Goal: Book appointment/travel/reservation

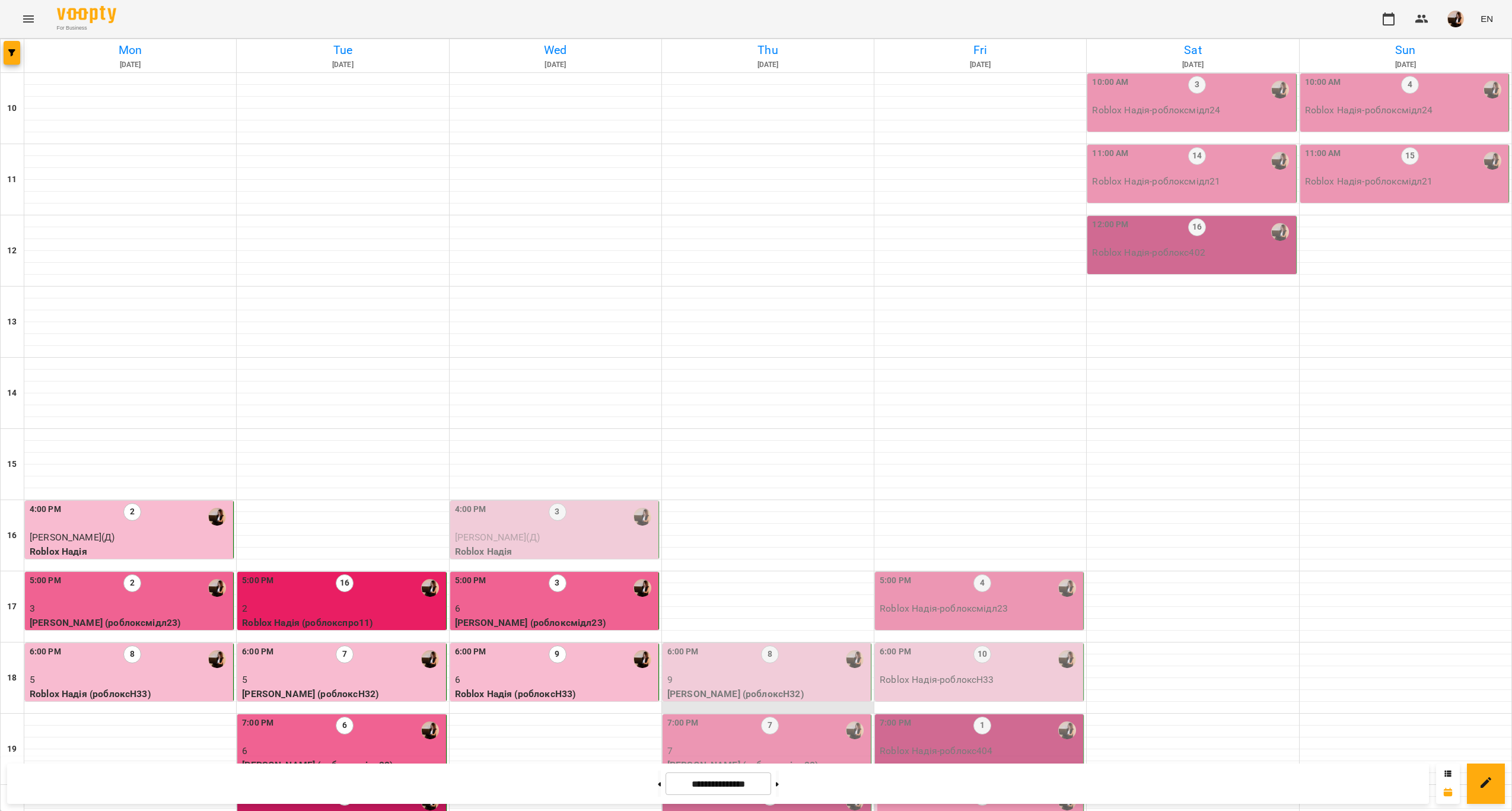
scroll to position [241, 0]
click at [770, 646] on div "8" at bounding box center [770, 660] width 18 height 27
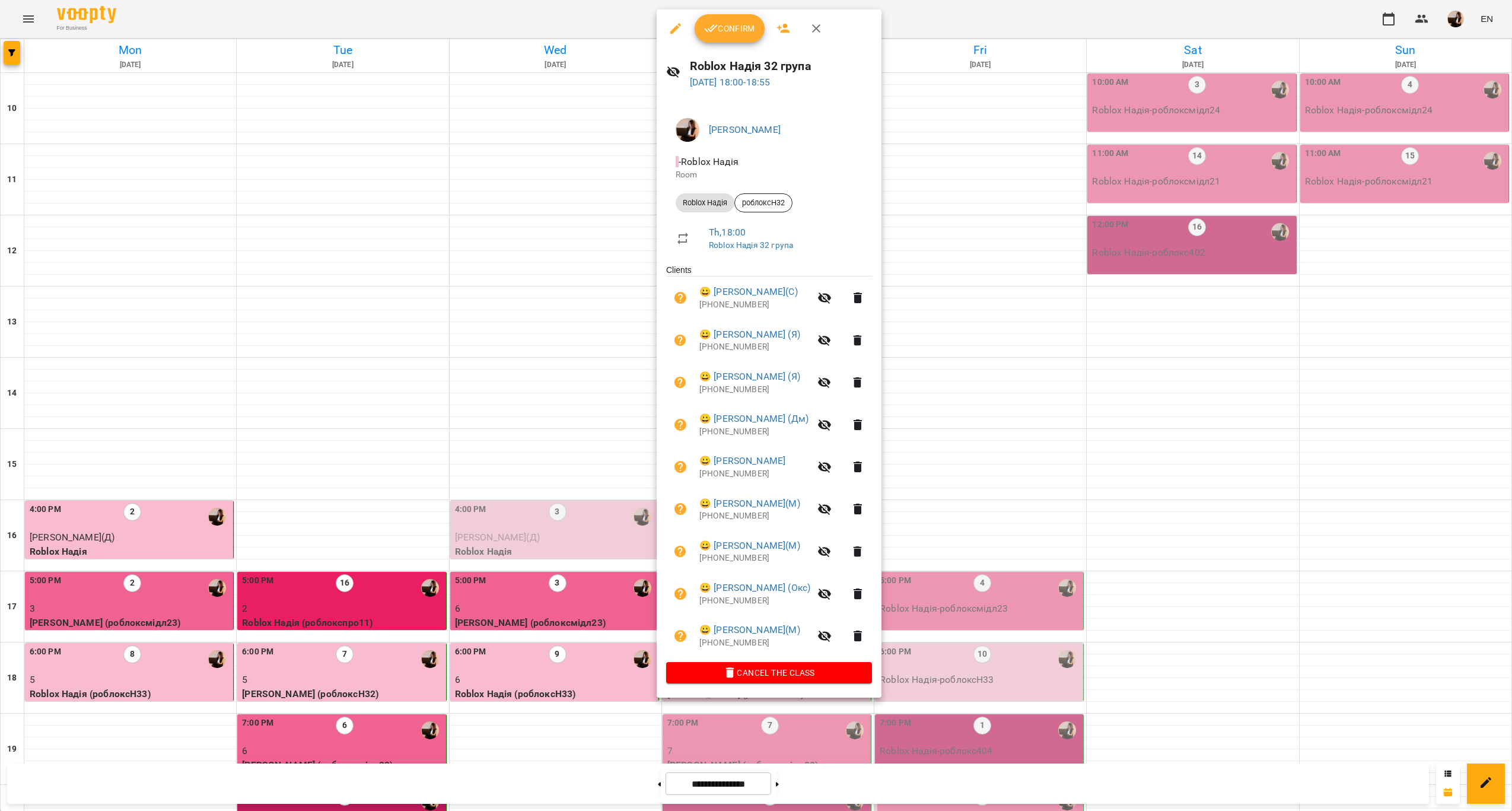
drag, startPoint x: 966, startPoint y: 475, endPoint x: 846, endPoint y: 475, distance: 120.0
click at [966, 475] on div at bounding box center [756, 406] width 1512 height 811
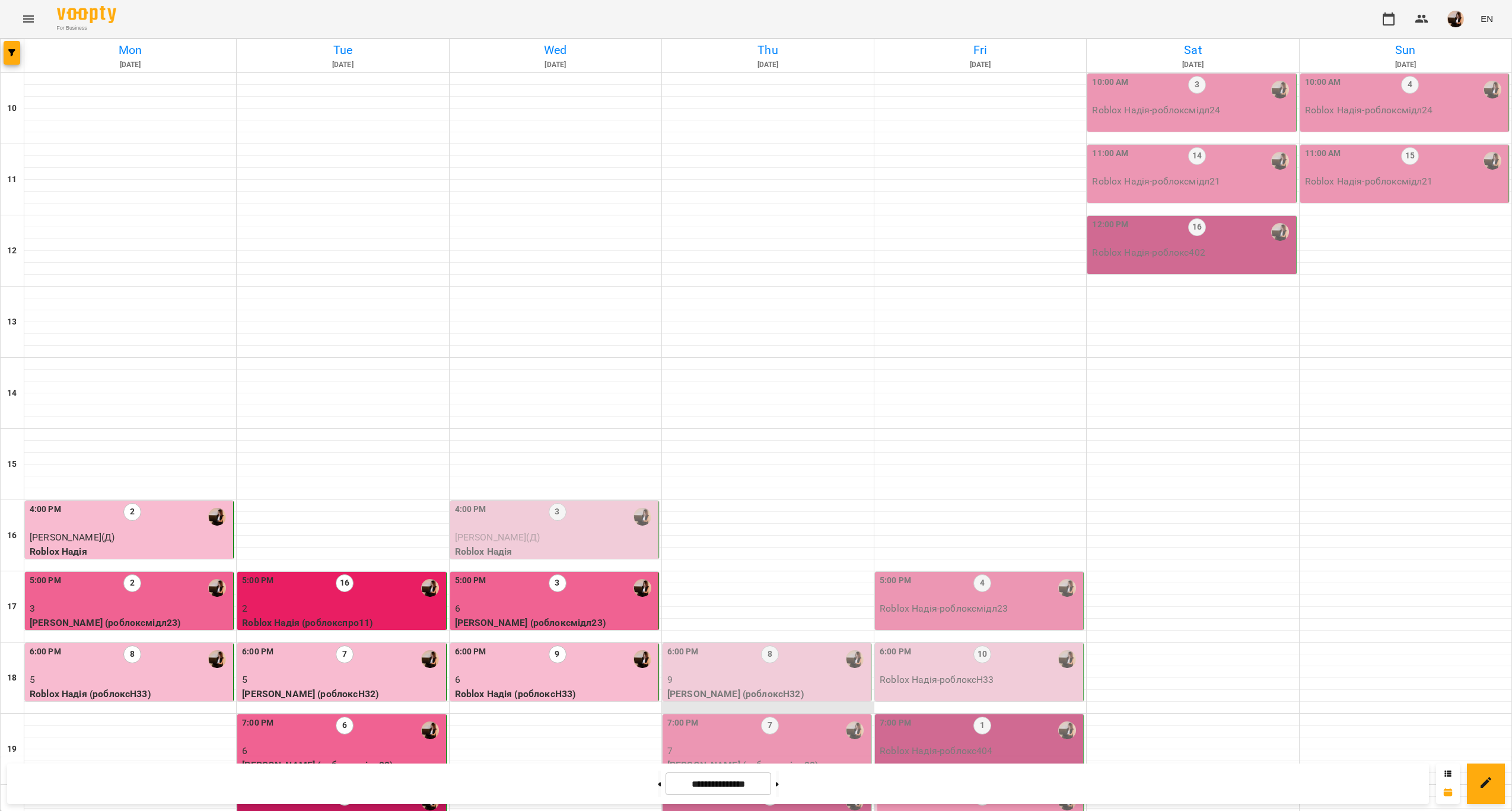
click at [805, 702] on div at bounding box center [768, 708] width 212 height 12
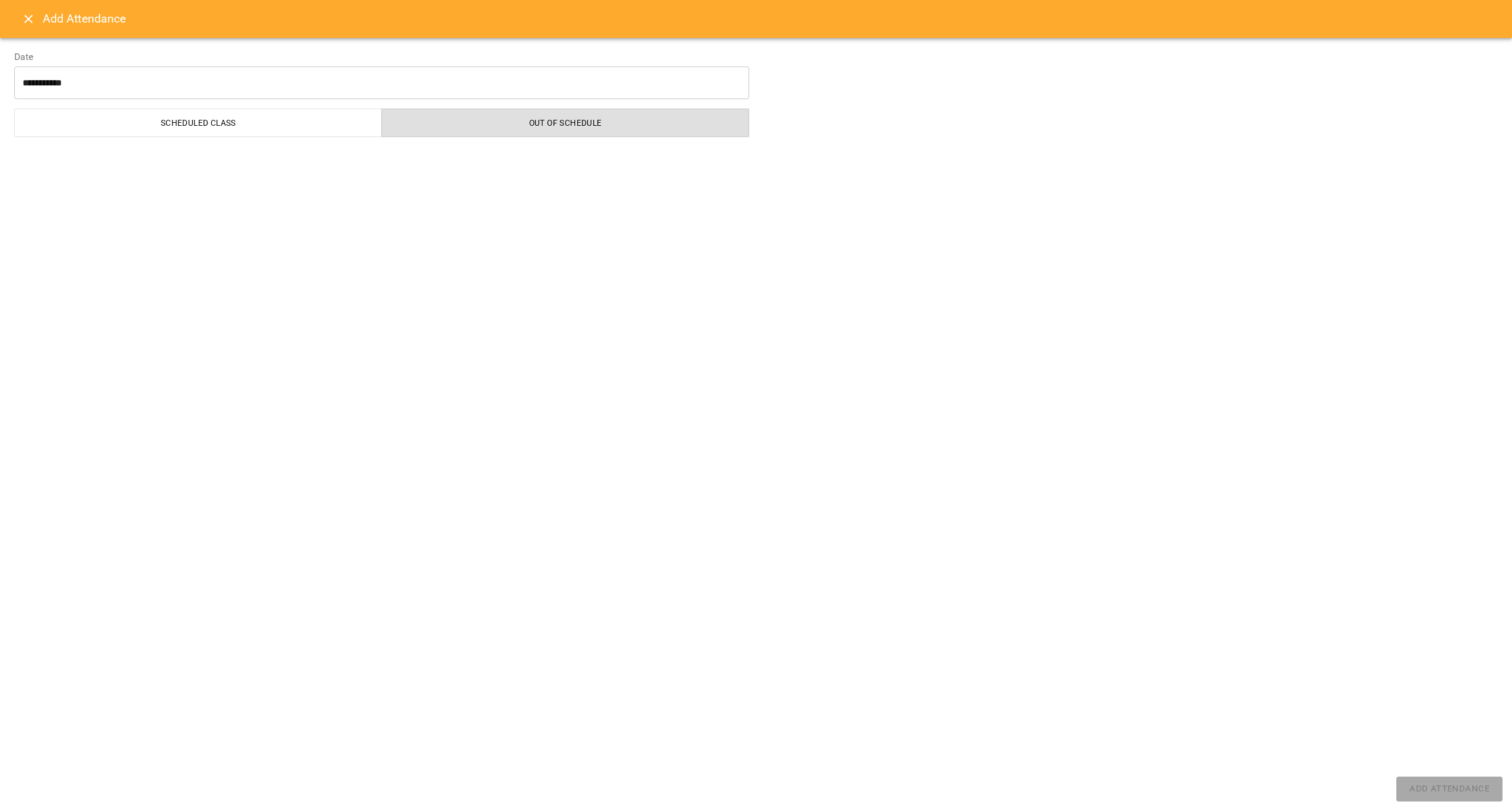
select select "**********"
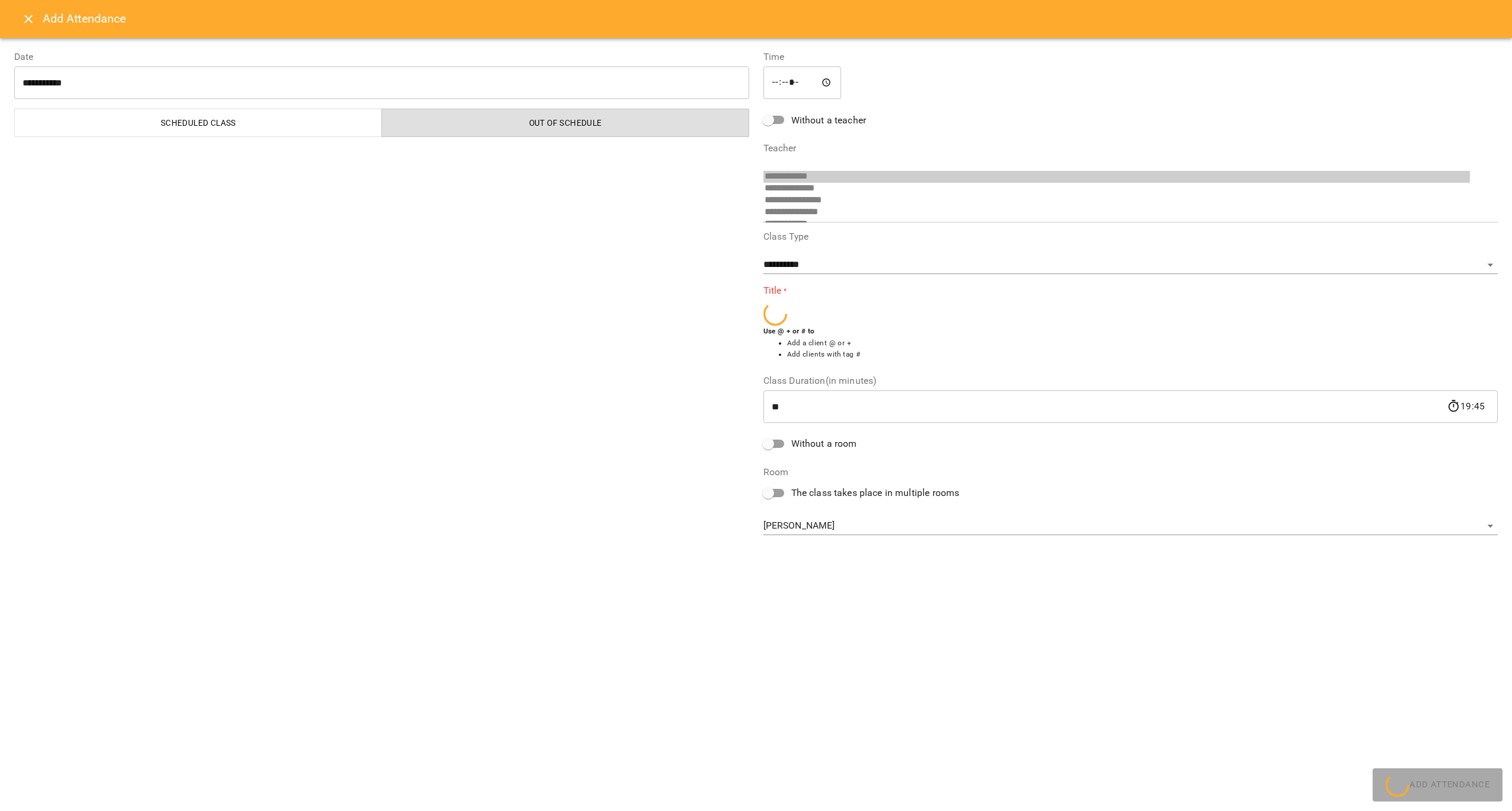
scroll to position [127, 0]
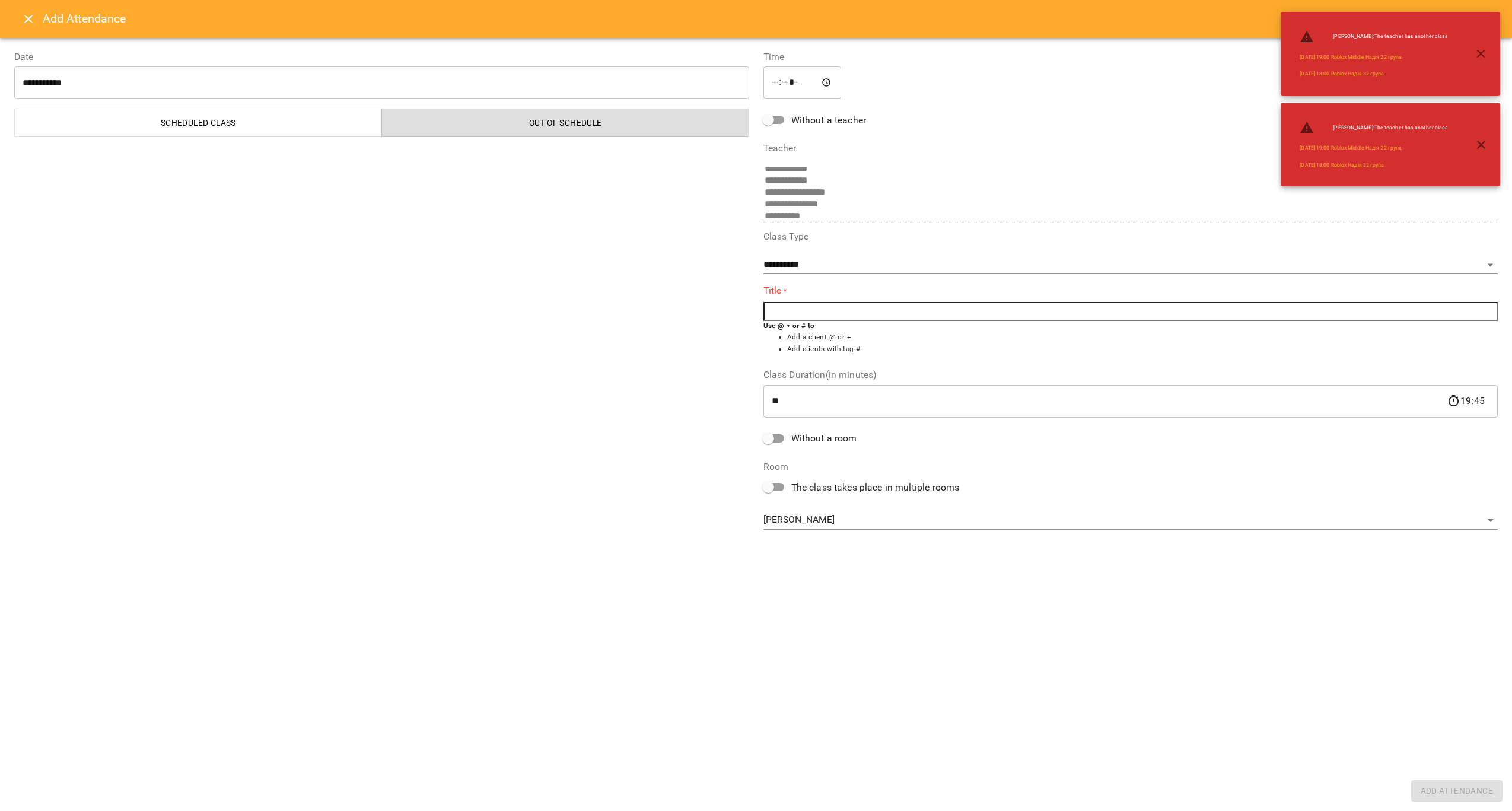
click at [29, 17] on icon "Close" at bounding box center [28, 18] width 14 height 14
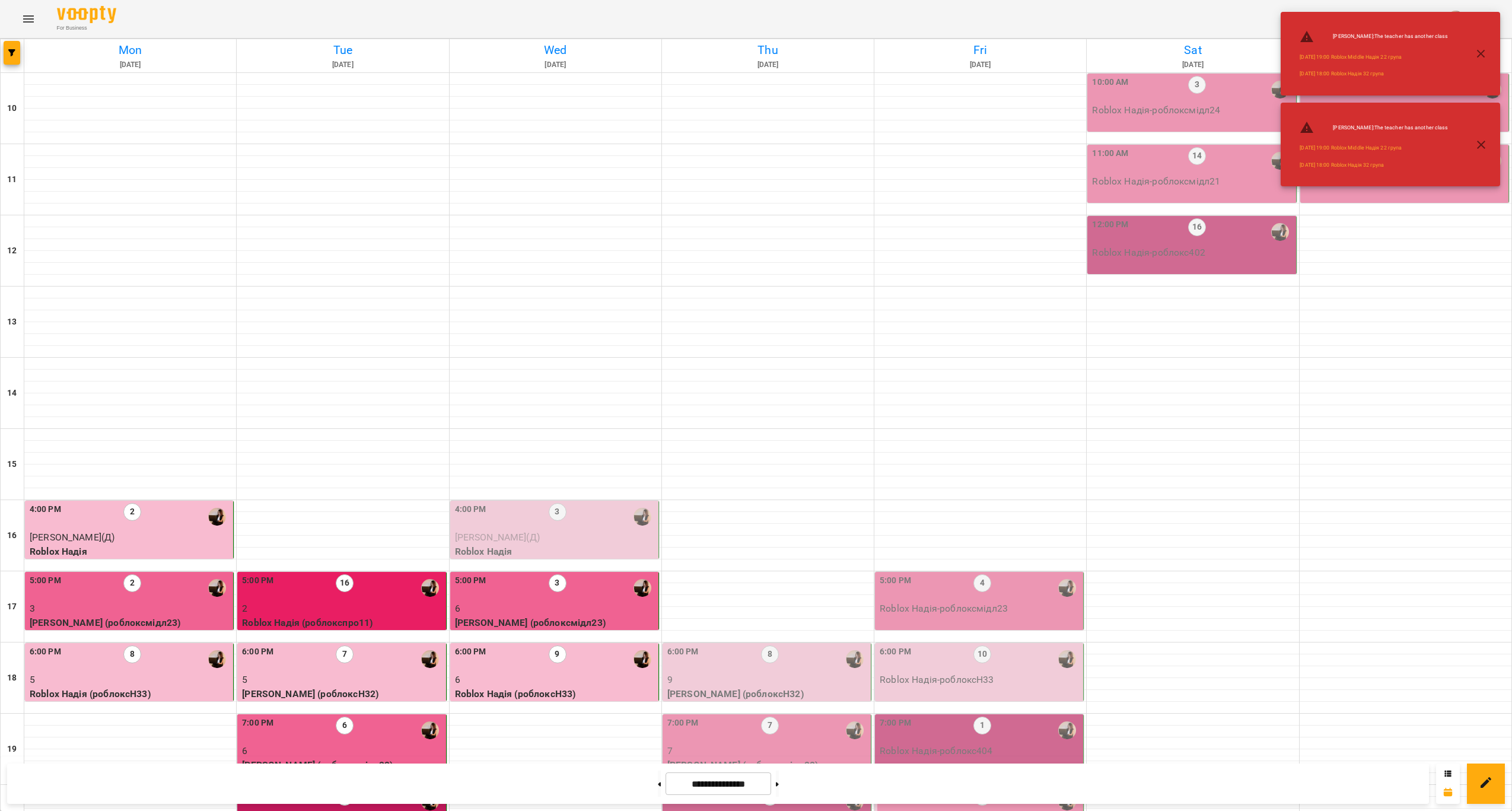
click at [814, 744] on p "7" at bounding box center [768, 751] width 201 height 14
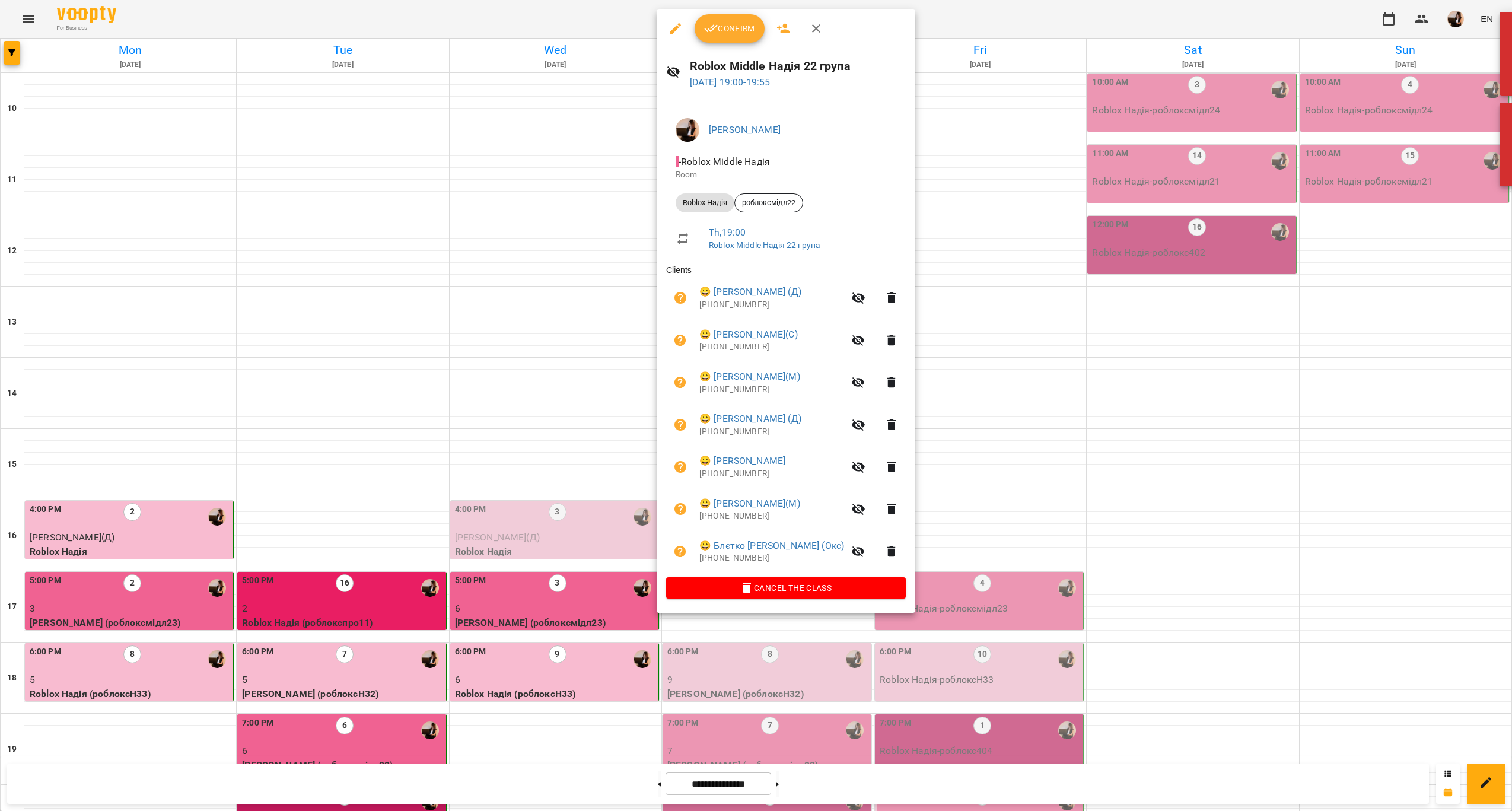
click at [953, 509] on div at bounding box center [756, 406] width 1512 height 811
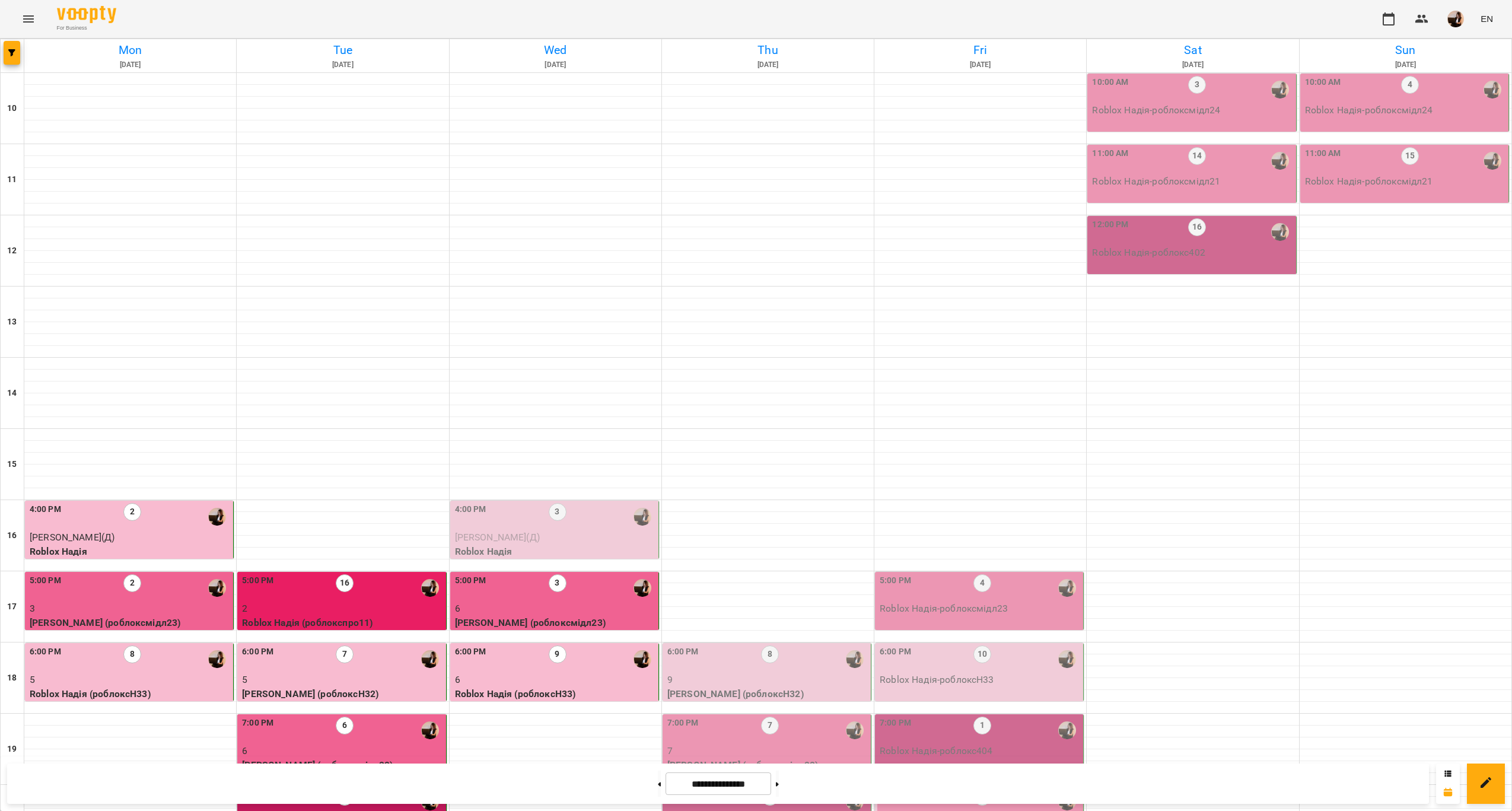
click at [813, 810] on p "7" at bounding box center [768, 822] width 201 height 14
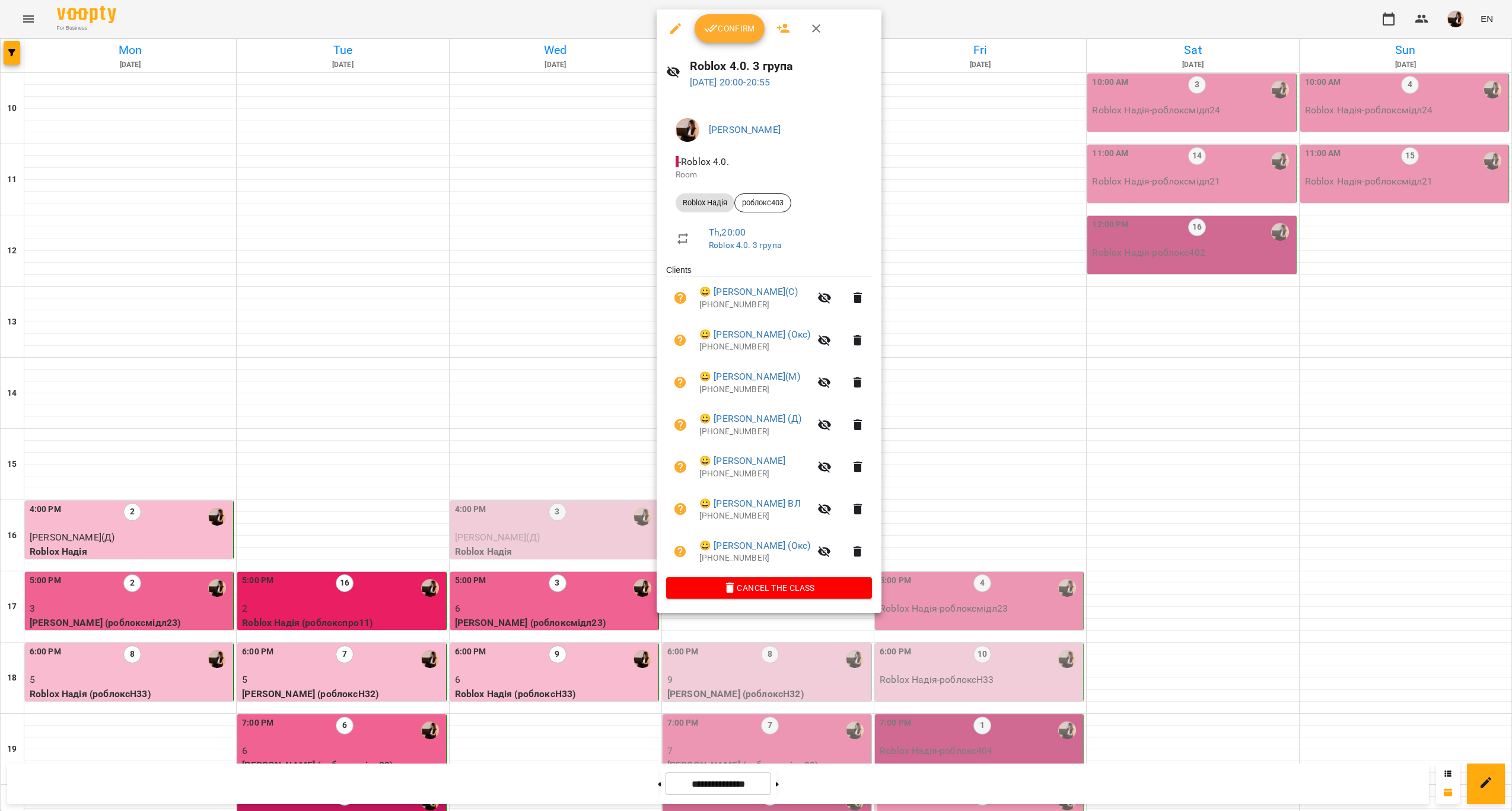
click at [1005, 576] on div at bounding box center [756, 406] width 1512 height 811
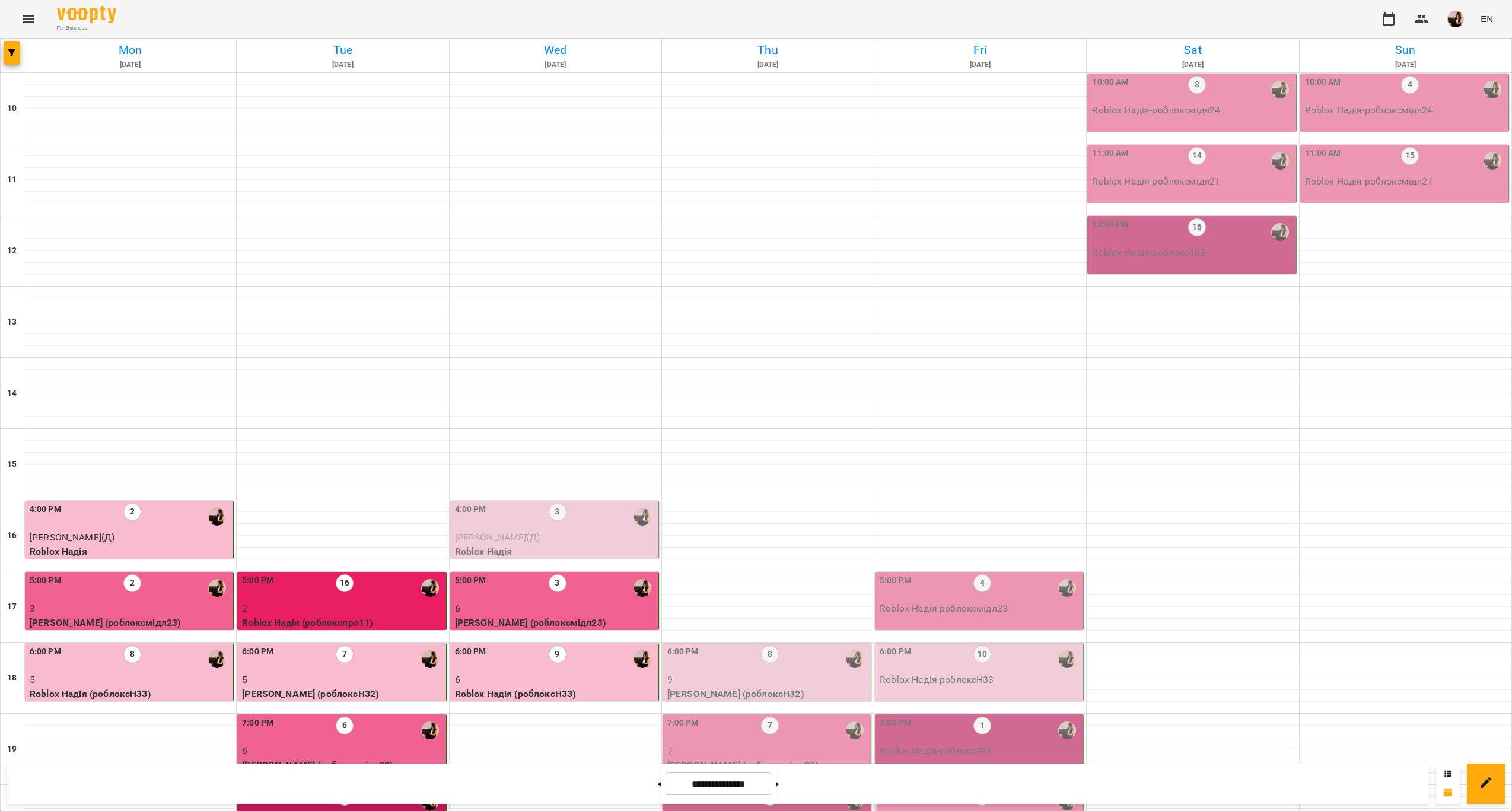
click at [801, 717] on div "7:00 PM 7" at bounding box center [768, 731] width 201 height 27
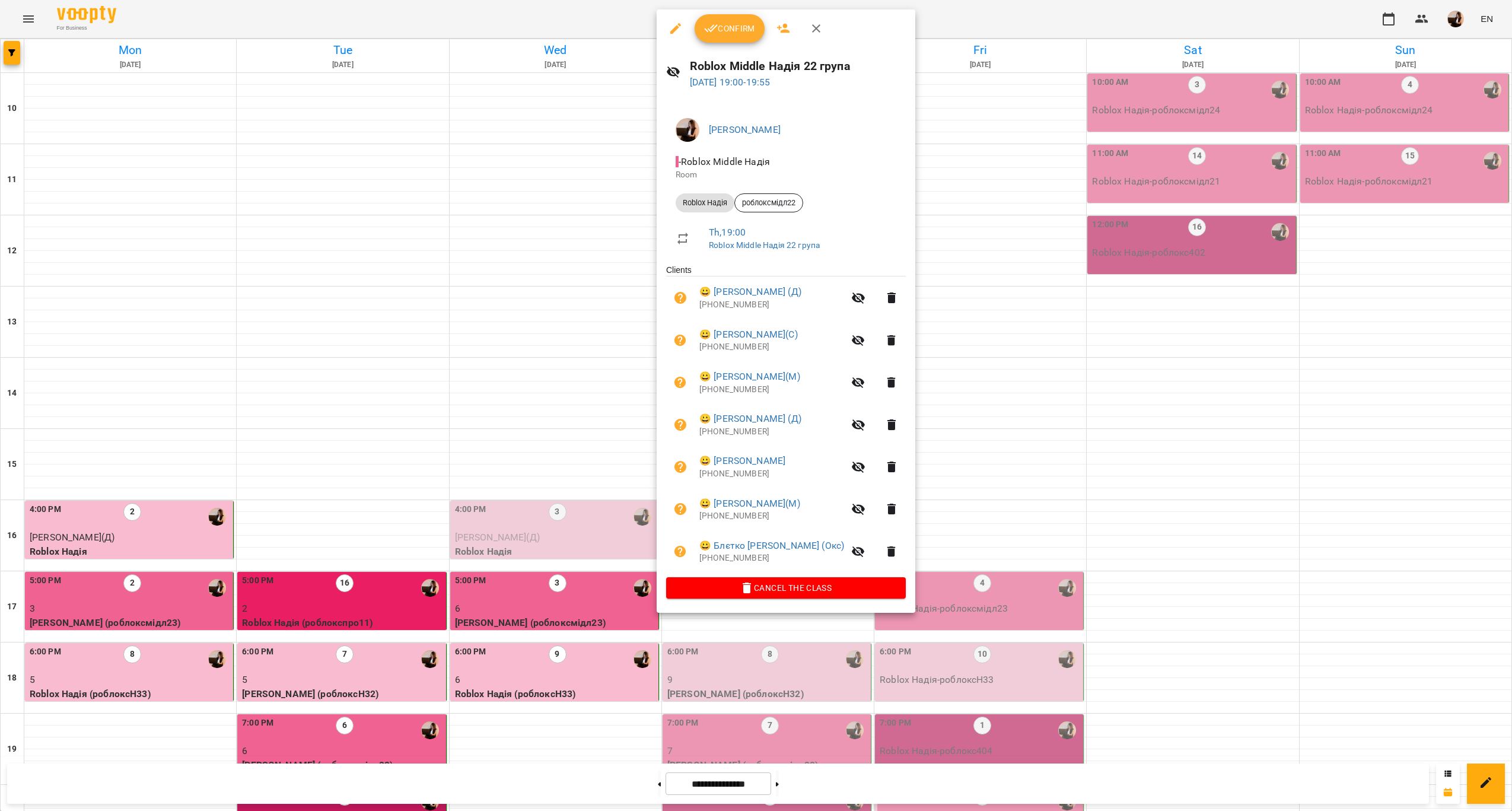
click at [967, 512] on div at bounding box center [756, 406] width 1512 height 811
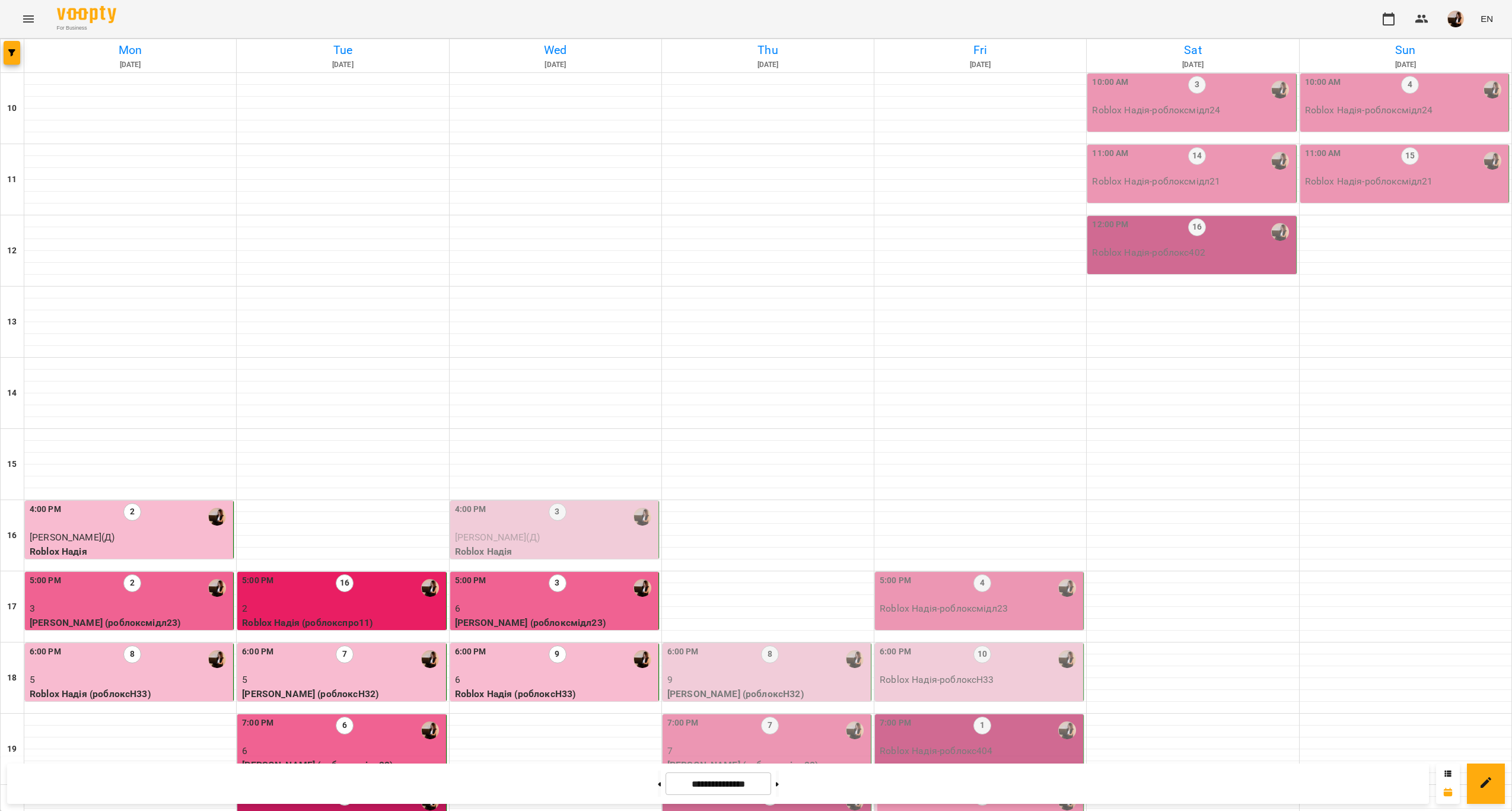
click at [810, 810] on p "7" at bounding box center [768, 822] width 201 height 14
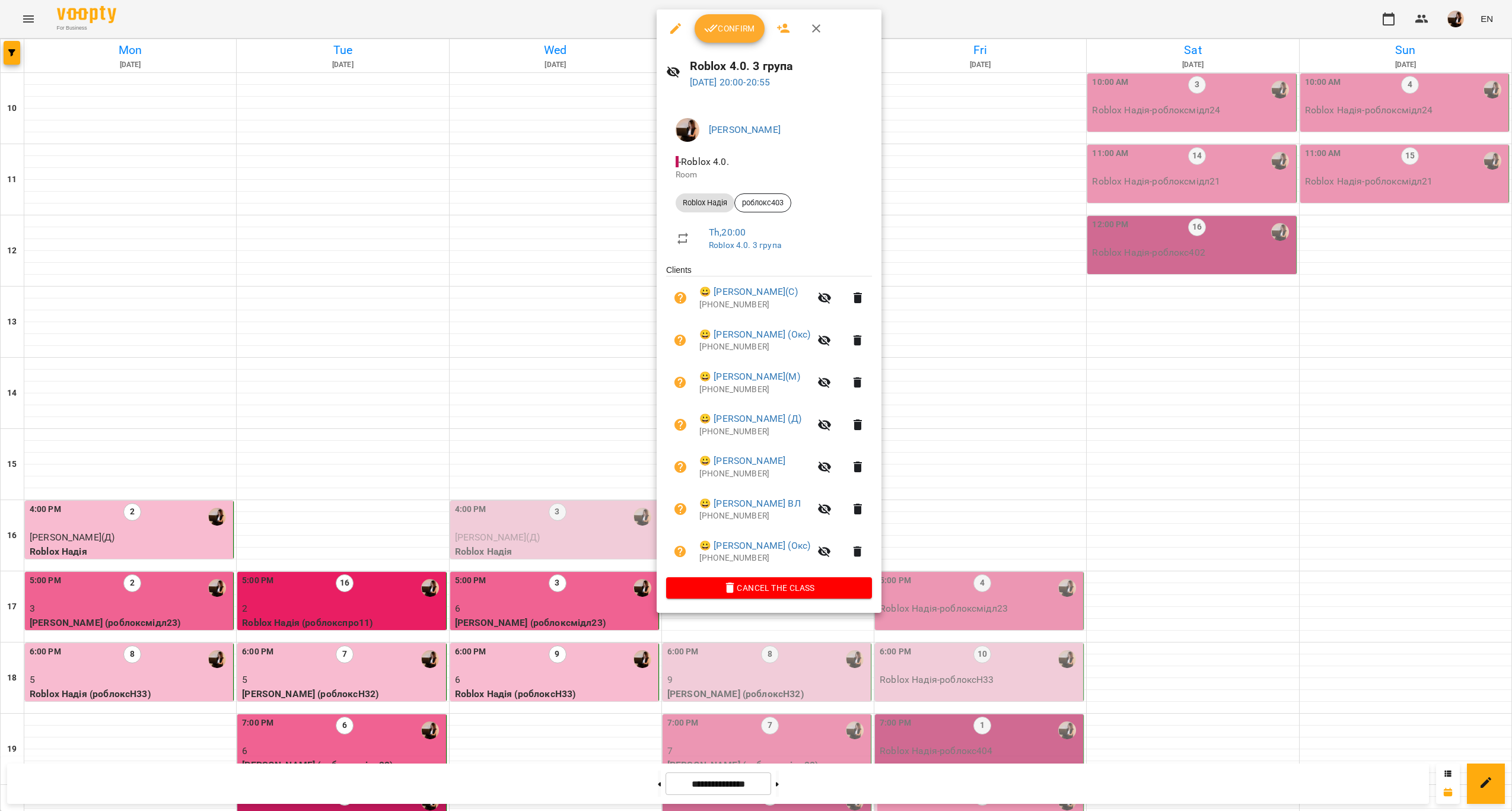
drag, startPoint x: 944, startPoint y: 510, endPoint x: 884, endPoint y: 540, distance: 67.1
click at [944, 510] on div at bounding box center [756, 406] width 1512 height 811
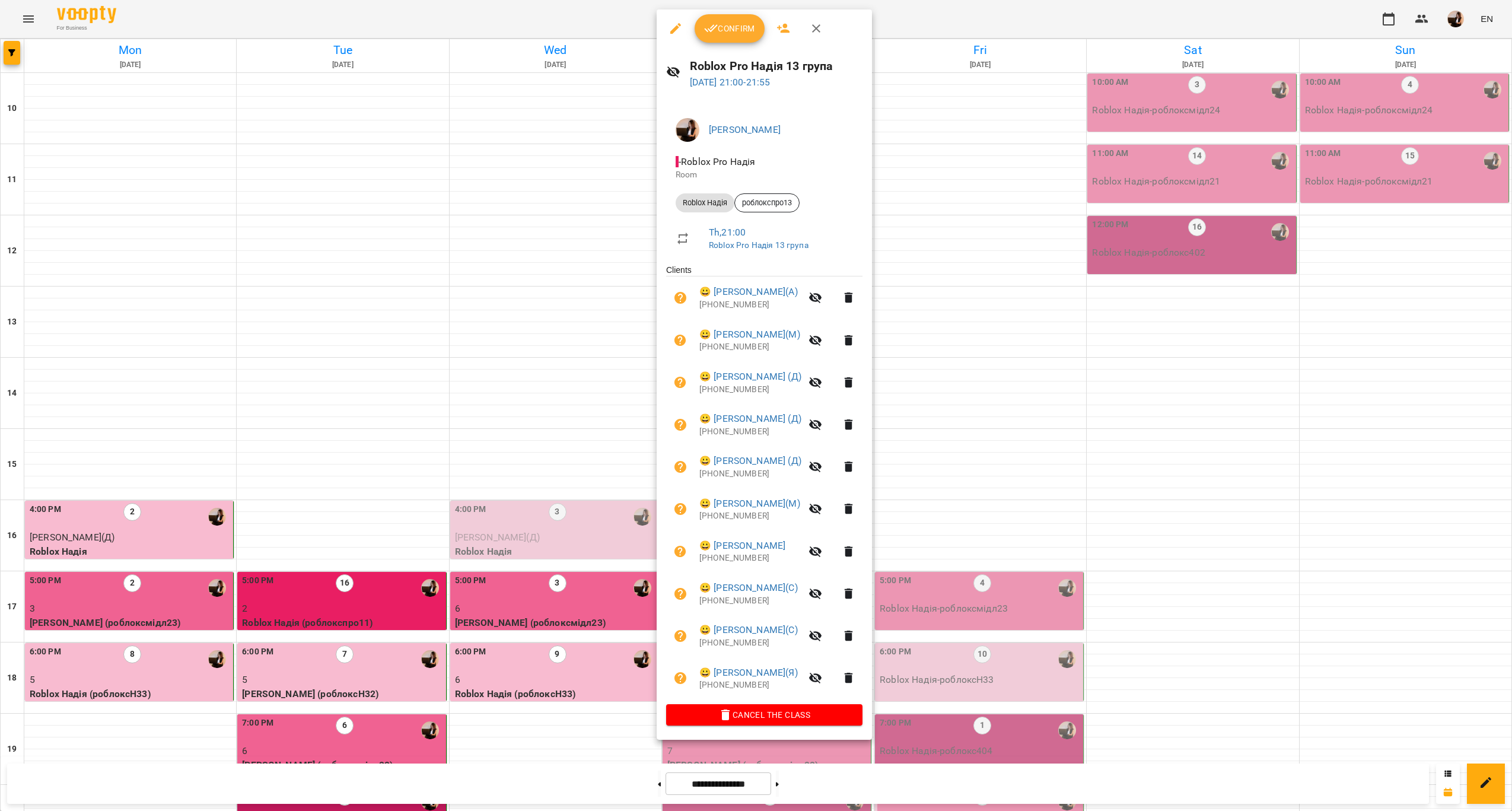
click at [547, 319] on div at bounding box center [756, 406] width 1512 height 811
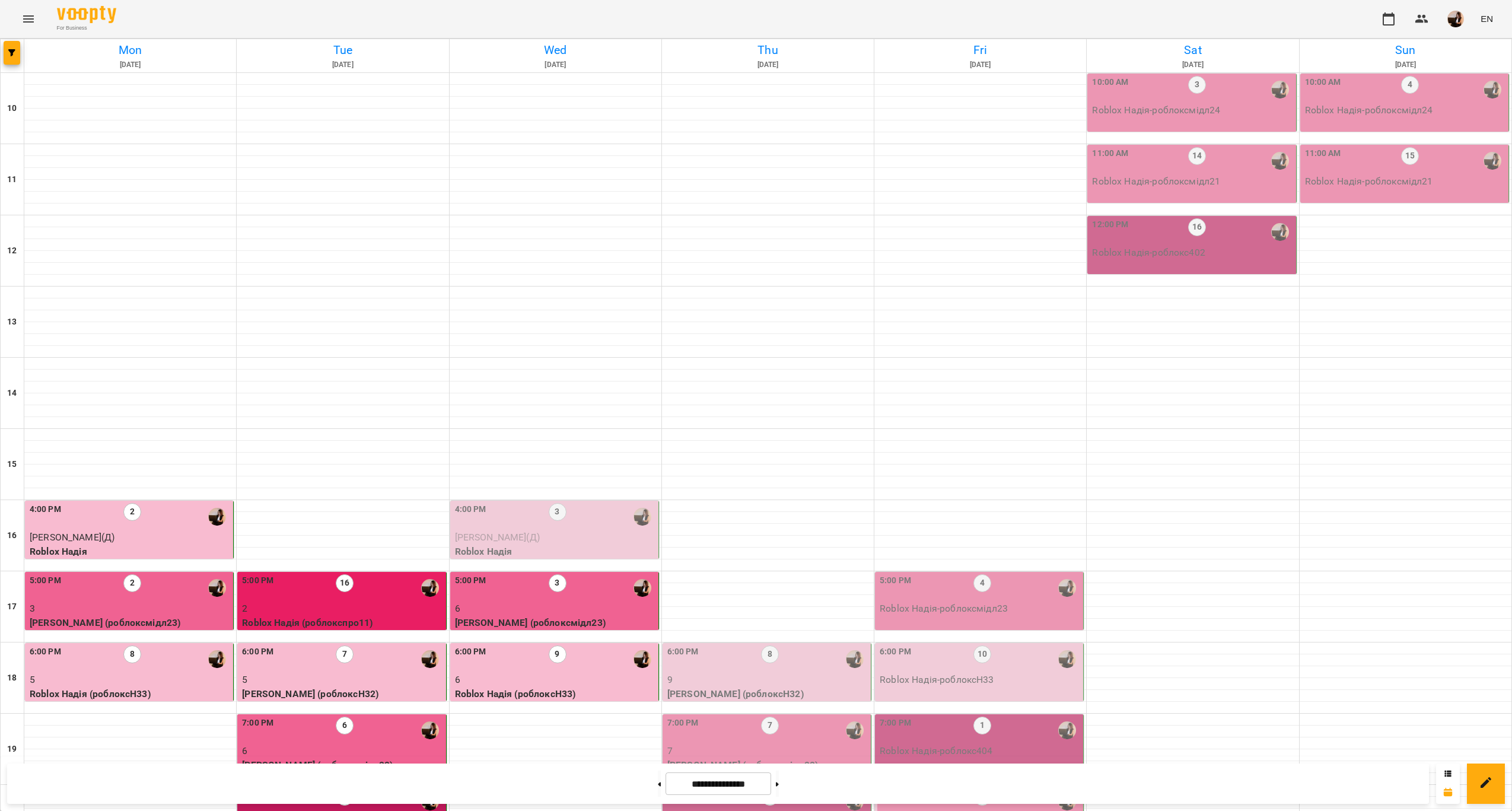
click at [784, 687] on p "[PERSON_NAME] (роблоксН32)" at bounding box center [768, 694] width 201 height 14
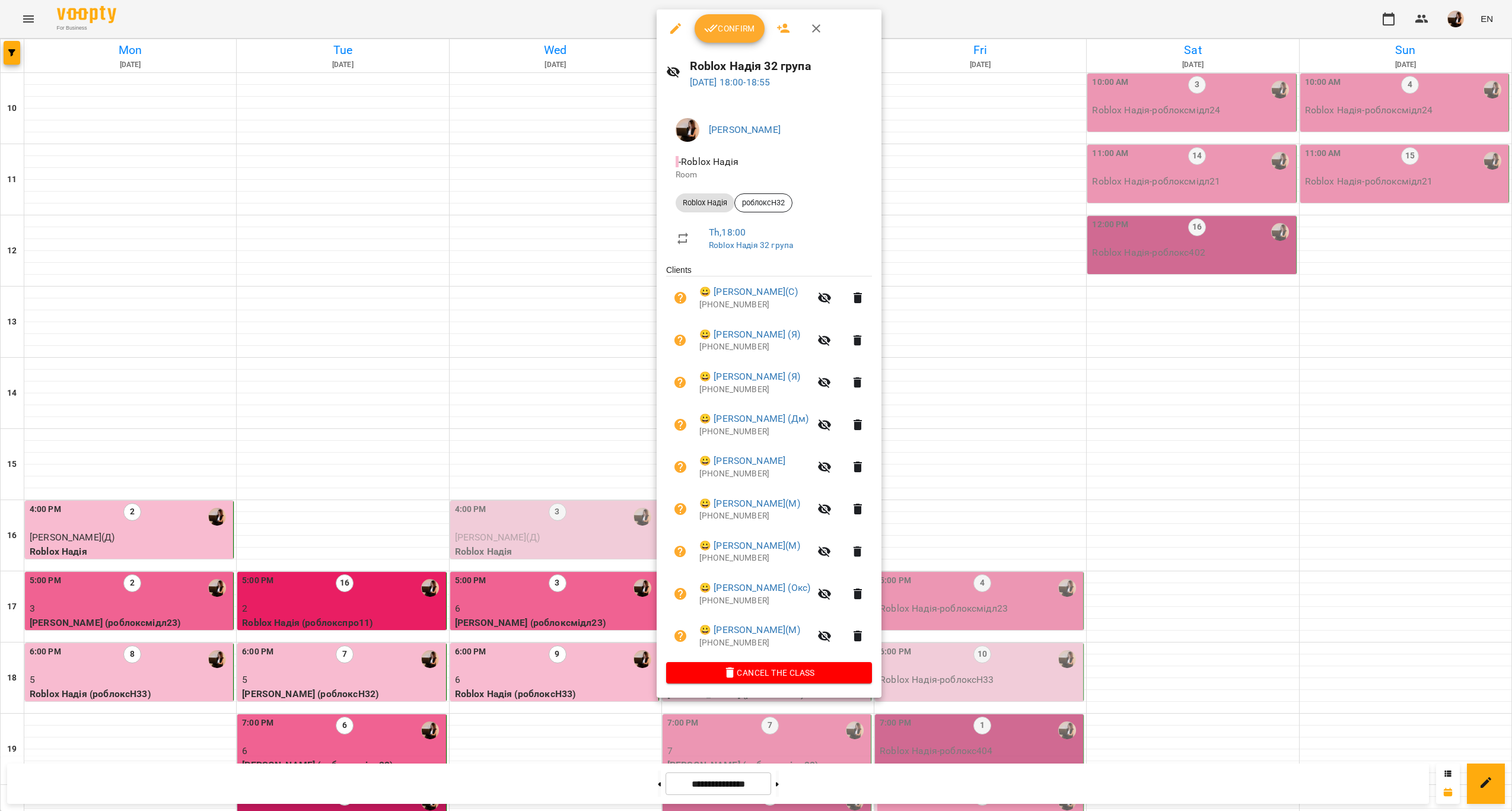
click at [714, 27] on icon "button" at bounding box center [711, 28] width 14 height 14
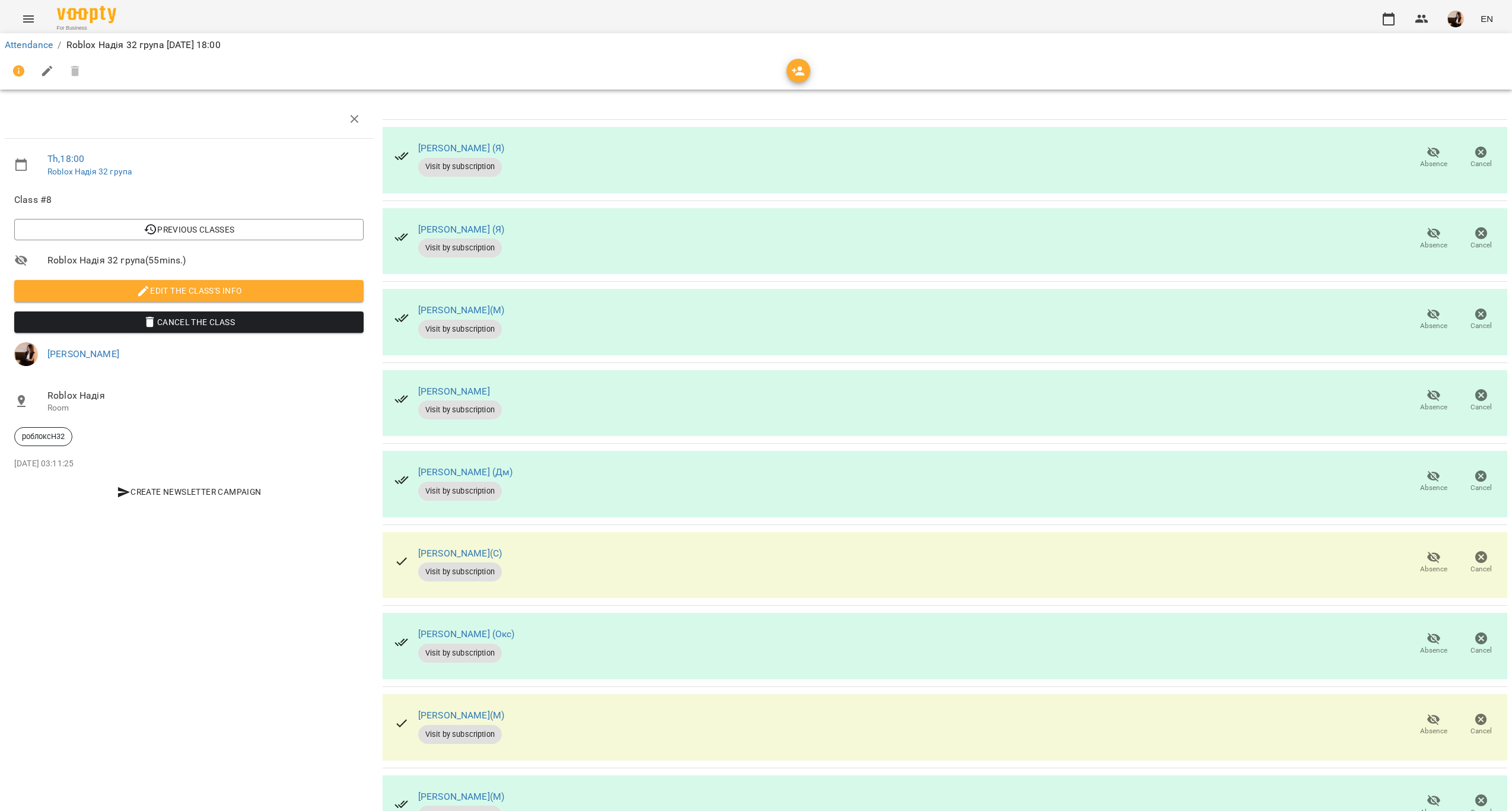
scroll to position [66, 0]
